Goal: Information Seeking & Learning: Understand process/instructions

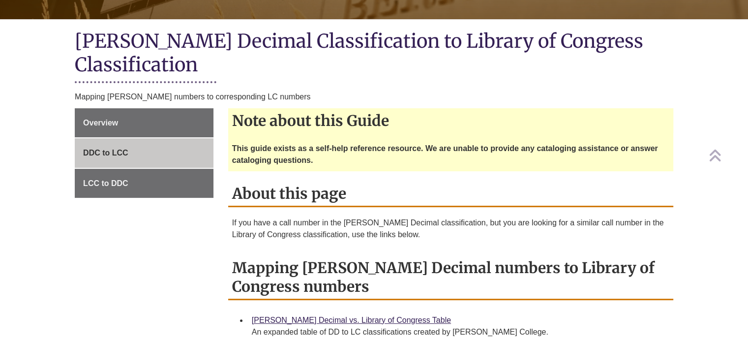
scroll to position [246, 0]
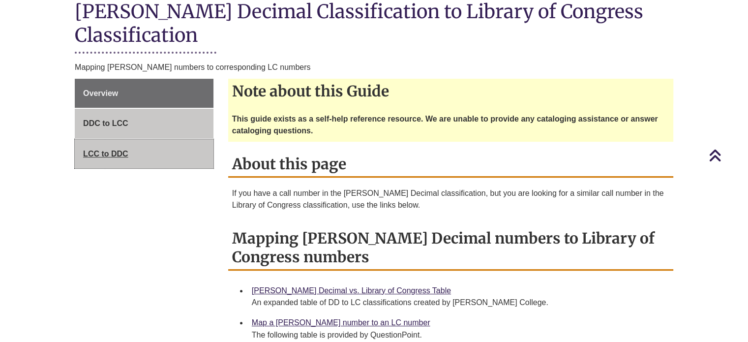
click at [103, 149] on span "LCC to DDC" at bounding box center [105, 153] width 45 height 8
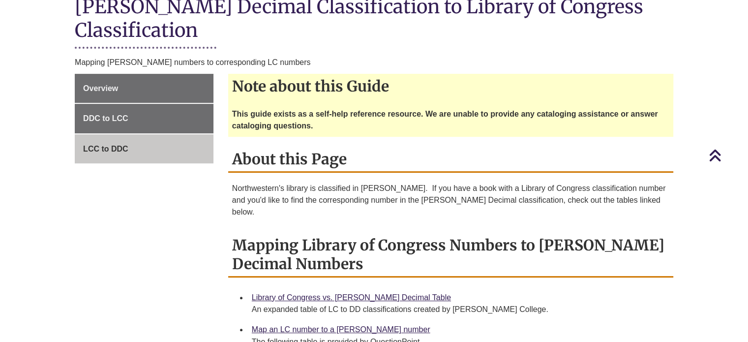
scroll to position [246, 0]
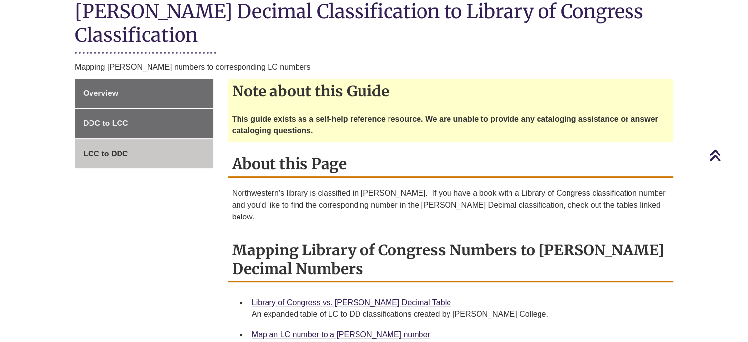
drag, startPoint x: 620, startPoint y: 0, endPoint x: 122, endPoint y: 224, distance: 545.7
click at [336, 298] on link "Library of Congress vs. [PERSON_NAME] Decimal Table" at bounding box center [351, 302] width 199 height 8
click at [323, 330] on link "Map an LC number to a [PERSON_NAME] number" at bounding box center [341, 334] width 178 height 8
